Goal: Task Accomplishment & Management: Manage account settings

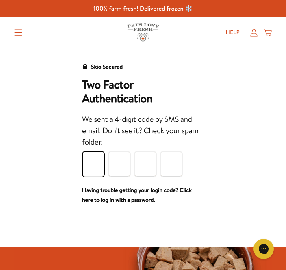
click at [92, 168] on input "Please enter your pin code" at bounding box center [93, 164] width 21 height 24
type input "8"
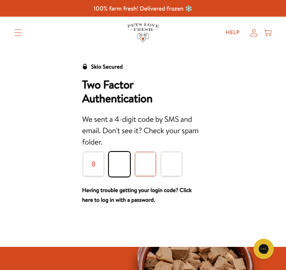
type input "0"
type input "6"
type input "5"
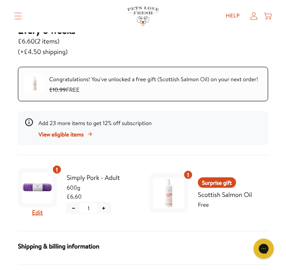
scroll to position [133, 0]
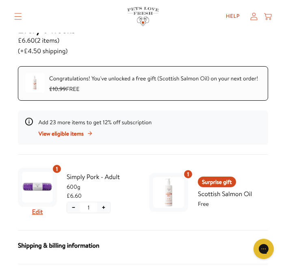
click at [84, 129] on span "View eligible items" at bounding box center [61, 133] width 45 height 9
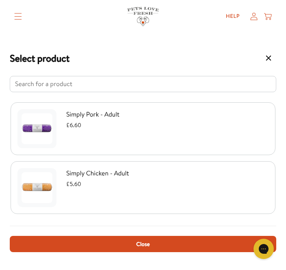
scroll to position [59, 0]
click at [62, 194] on div "Simply Chicken - Adult £5.60" at bounding box center [142, 187] width 251 height 39
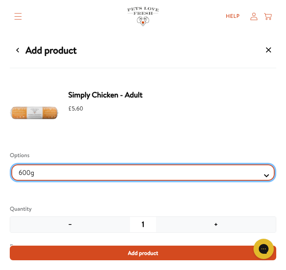
click at [266, 173] on Selector "600g" at bounding box center [143, 173] width 264 height 16
click at [266, 174] on Selector "600g" at bounding box center [143, 173] width 264 height 16
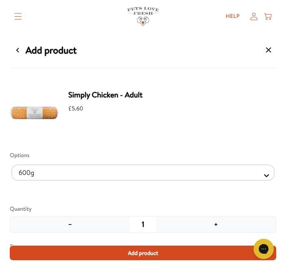
click at [216, 222] on button "+" at bounding box center [216, 224] width 120 height 15
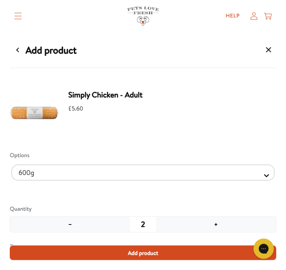
scroll to position [240, 0]
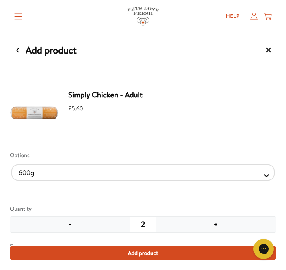
click at [147, 258] on span "Add product" at bounding box center [143, 253] width 31 height 9
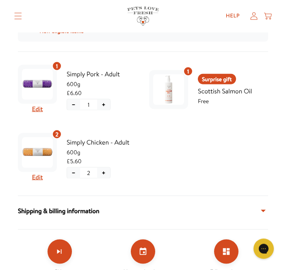
scroll to position [229, 0]
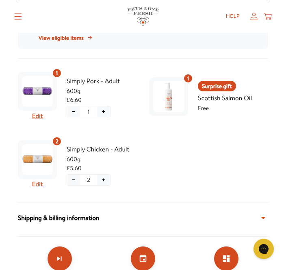
click at [72, 39] on span "View eligible items" at bounding box center [61, 37] width 45 height 9
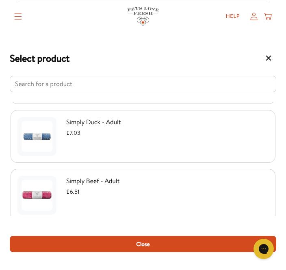
scroll to position [181, 0]
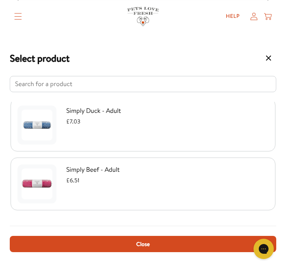
click at [52, 188] on img "Select product" at bounding box center [37, 184] width 31 height 31
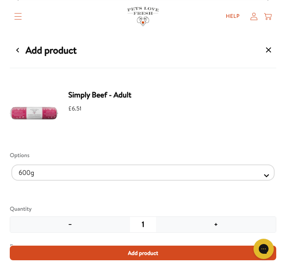
click at [218, 222] on button "+" at bounding box center [216, 224] width 120 height 15
click at [69, 226] on button "−" at bounding box center [70, 224] width 120 height 15
click at [145, 250] on span "Add product" at bounding box center [143, 253] width 31 height 9
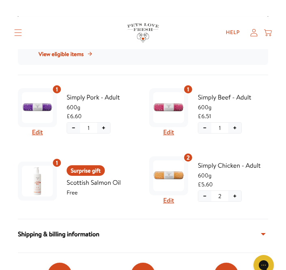
scroll to position [212, 0]
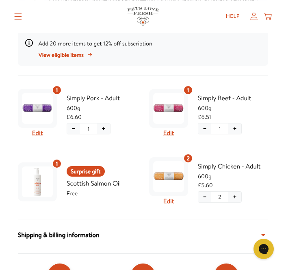
click at [84, 51] on span "View eligible items" at bounding box center [61, 54] width 45 height 9
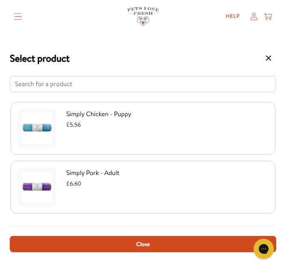
scroll to position [1265, 0]
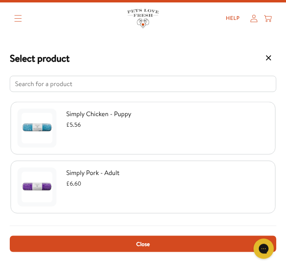
scroll to position [14, 0]
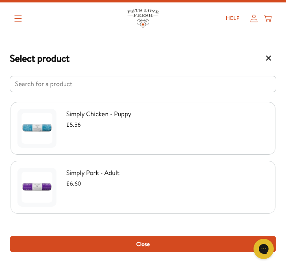
click at [148, 249] on span "Close" at bounding box center [142, 244] width 13 height 9
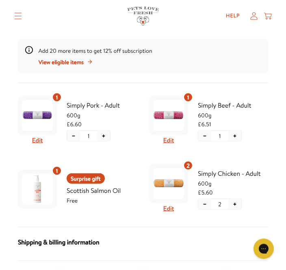
scroll to position [207, 0]
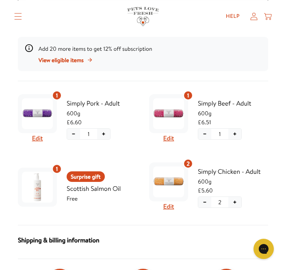
click at [75, 57] on span "View eligible items" at bounding box center [61, 60] width 45 height 9
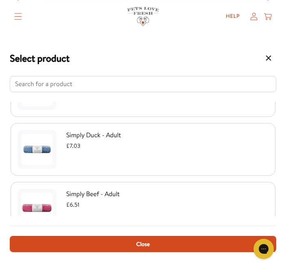
scroll to position [155, 0]
click at [50, 146] on img "Select product" at bounding box center [37, 150] width 31 height 31
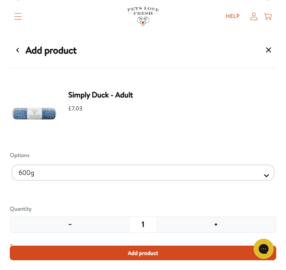
click at [142, 258] on span "Add product" at bounding box center [143, 253] width 31 height 9
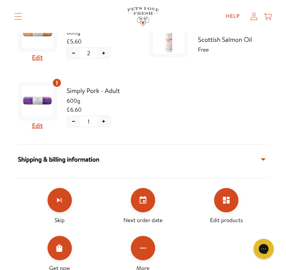
scroll to position [355, 0]
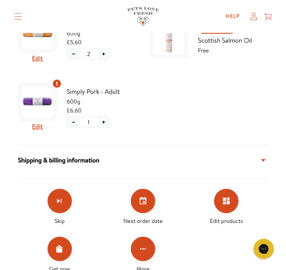
click at [262, 157] on icon at bounding box center [264, 161] width 10 height 10
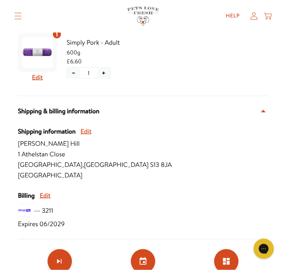
scroll to position [405, 0]
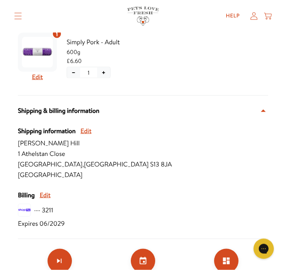
click at [50, 190] on button "Edit" at bounding box center [44, 195] width 11 height 11
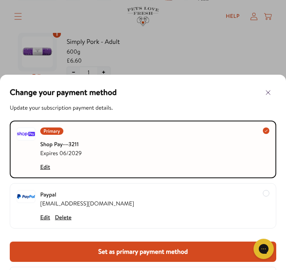
click at [47, 164] on button "Edit" at bounding box center [45, 167] width 10 height 9
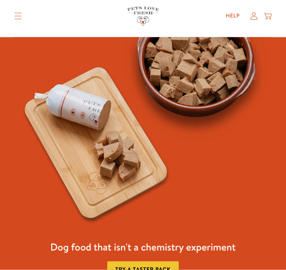
scroll to position [68, 0]
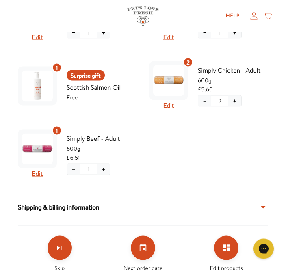
scroll to position [313, 0]
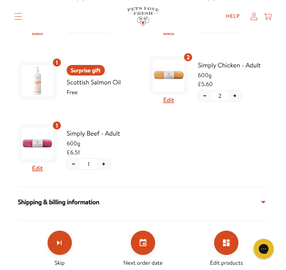
click at [261, 205] on icon at bounding box center [264, 203] width 10 height 10
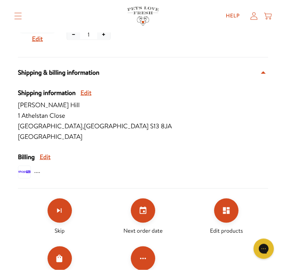
scroll to position [443, 0]
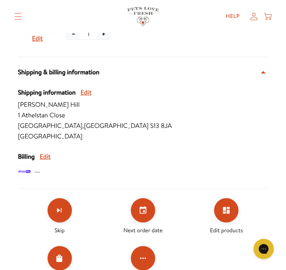
click at [65, 261] on button "Order Now" at bounding box center [60, 258] width 24 height 24
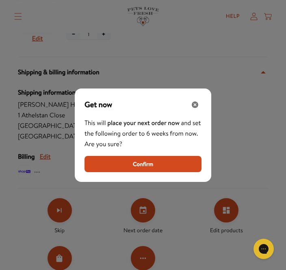
click at [140, 169] on span "Confirm" at bounding box center [143, 164] width 20 height 9
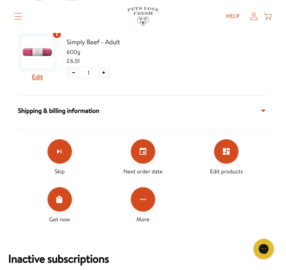
scroll to position [395, 0]
